Goal: Check status: Check status

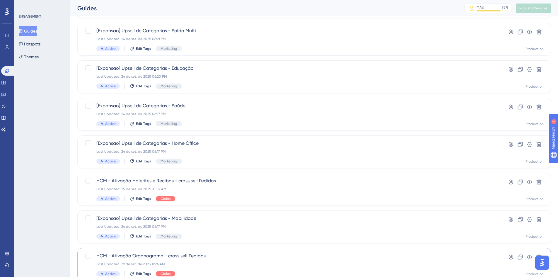
scroll to position [146, 0]
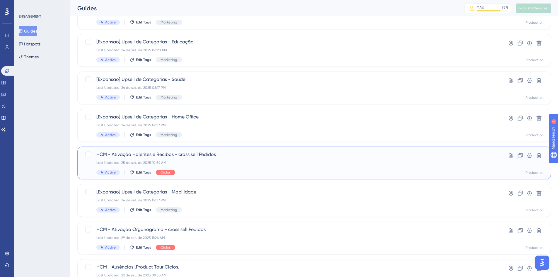
click at [148, 156] on span "HCM - Ativação Holerites e Recibos - cross sell Pedidos" at bounding box center [290, 154] width 389 height 7
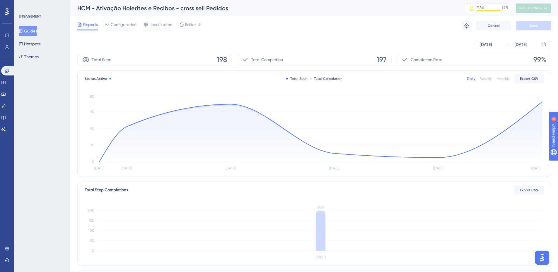
click at [31, 31] on button "Guides" at bounding box center [28, 31] width 18 height 11
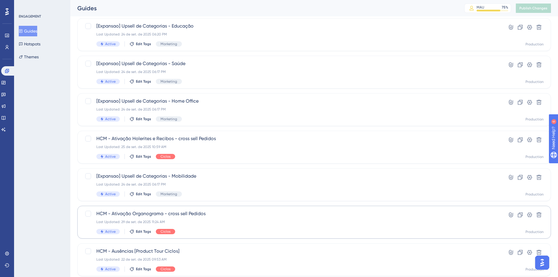
scroll to position [176, 0]
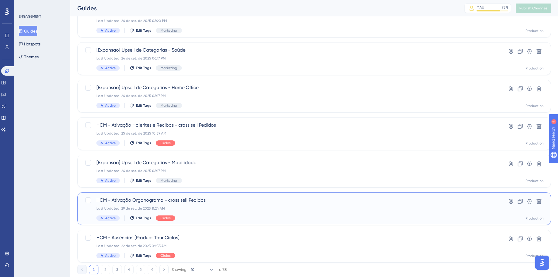
click at [209, 200] on span "HCM - Ativação Organograma - cross sell Pedidos" at bounding box center [290, 200] width 389 height 7
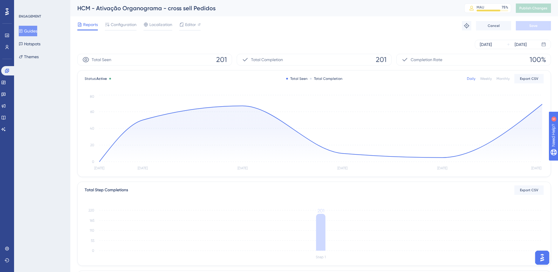
click at [84, 25] on span "Reports" at bounding box center [90, 24] width 15 height 7
click at [29, 33] on button "Guides" at bounding box center [28, 31] width 18 height 11
